Goal: Task Accomplishment & Management: Manage account settings

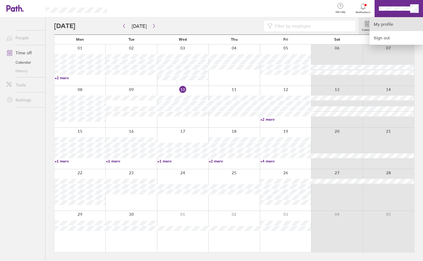
click at [386, 23] on link "My profile" at bounding box center [395, 24] width 53 height 14
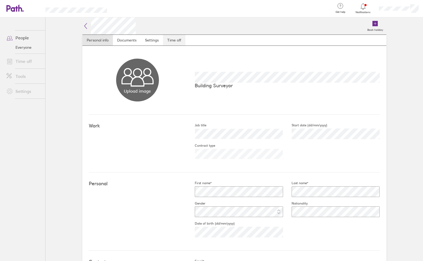
click at [174, 39] on link "Time off" at bounding box center [174, 40] width 22 height 11
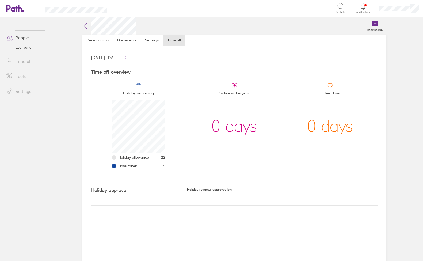
scroll to position [53, 53]
click at [375, 23] on icon at bounding box center [374, 23] width 5 height 5
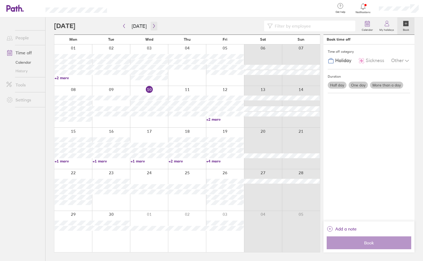
click at [152, 25] on icon "button" at bounding box center [154, 26] width 4 height 4
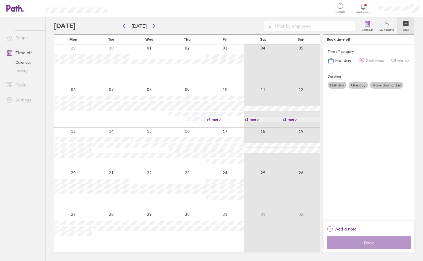
click at [389, 86] on label "More than a day" at bounding box center [386, 85] width 33 height 7
click at [0, 0] on input "More than a day" at bounding box center [0, 0] width 0 height 0
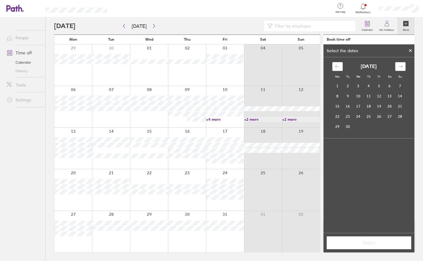
click at [401, 65] on icon "Move forward to switch to the next month." at bounding box center [400, 66] width 5 height 5
click at [333, 127] on td "27" at bounding box center [337, 126] width 10 height 10
click at [378, 127] on td "31" at bounding box center [379, 126] width 10 height 10
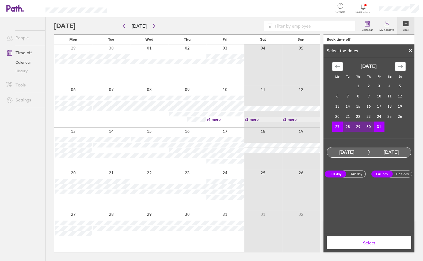
click at [365, 239] on button "Select" at bounding box center [369, 242] width 85 height 13
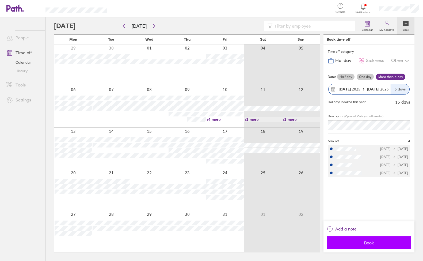
click at [360, 242] on span "Book" at bounding box center [368, 242] width 77 height 5
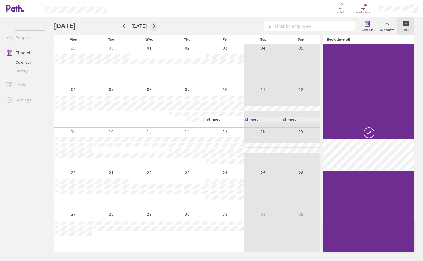
click at [152, 26] on icon "button" at bounding box center [154, 26] width 4 height 4
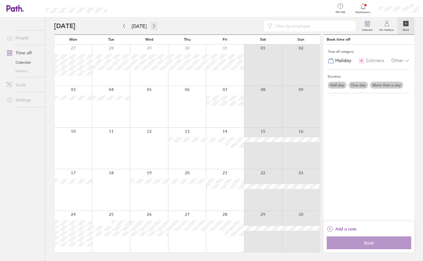
click at [153, 27] on icon "button" at bounding box center [154, 26] width 2 height 4
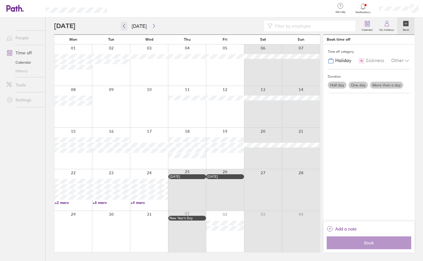
click at [123, 27] on icon "button" at bounding box center [124, 26] width 4 height 4
